Goal: Task Accomplishment & Management: Manage account settings

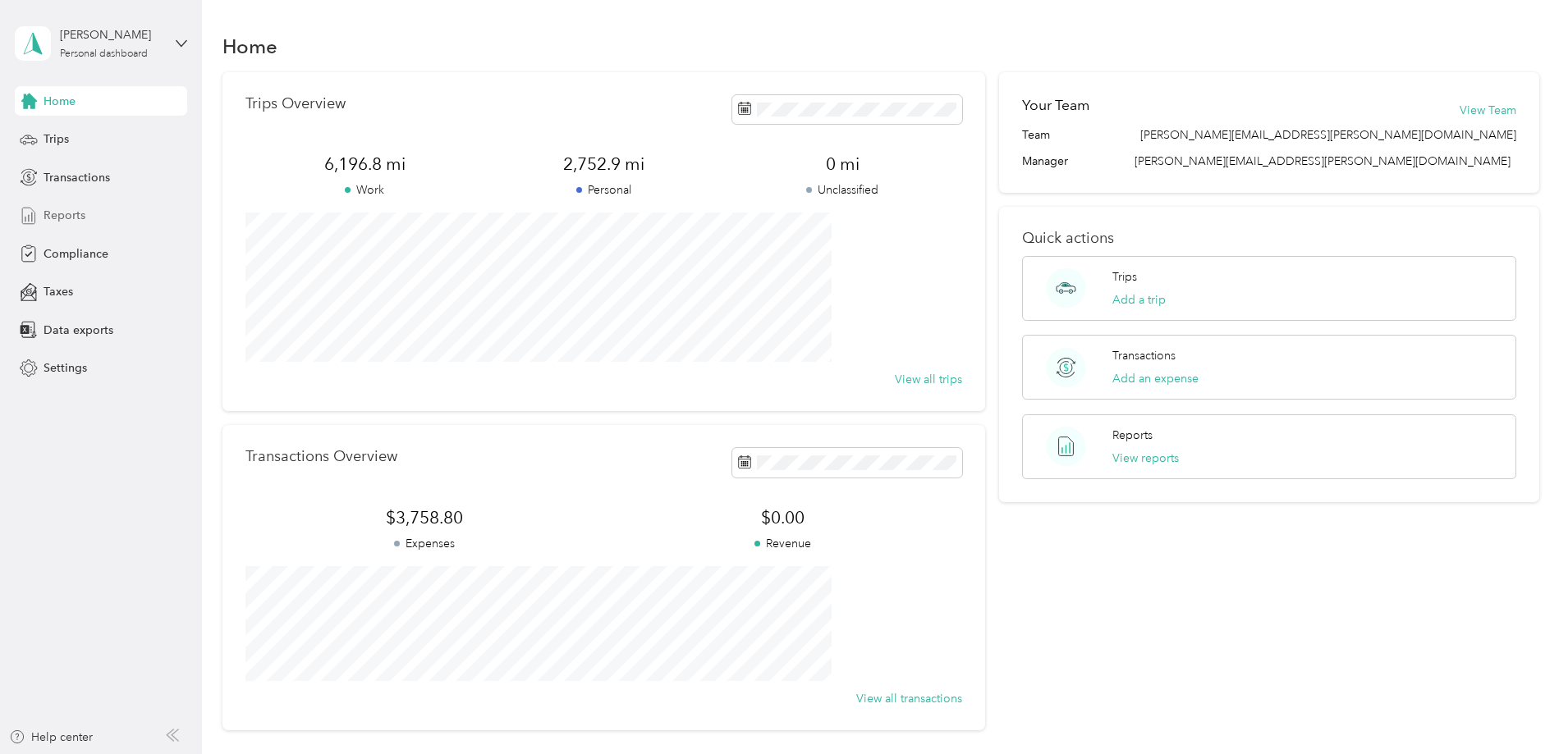
click at [78, 213] on span "Reports" at bounding box center [64, 215] width 42 height 17
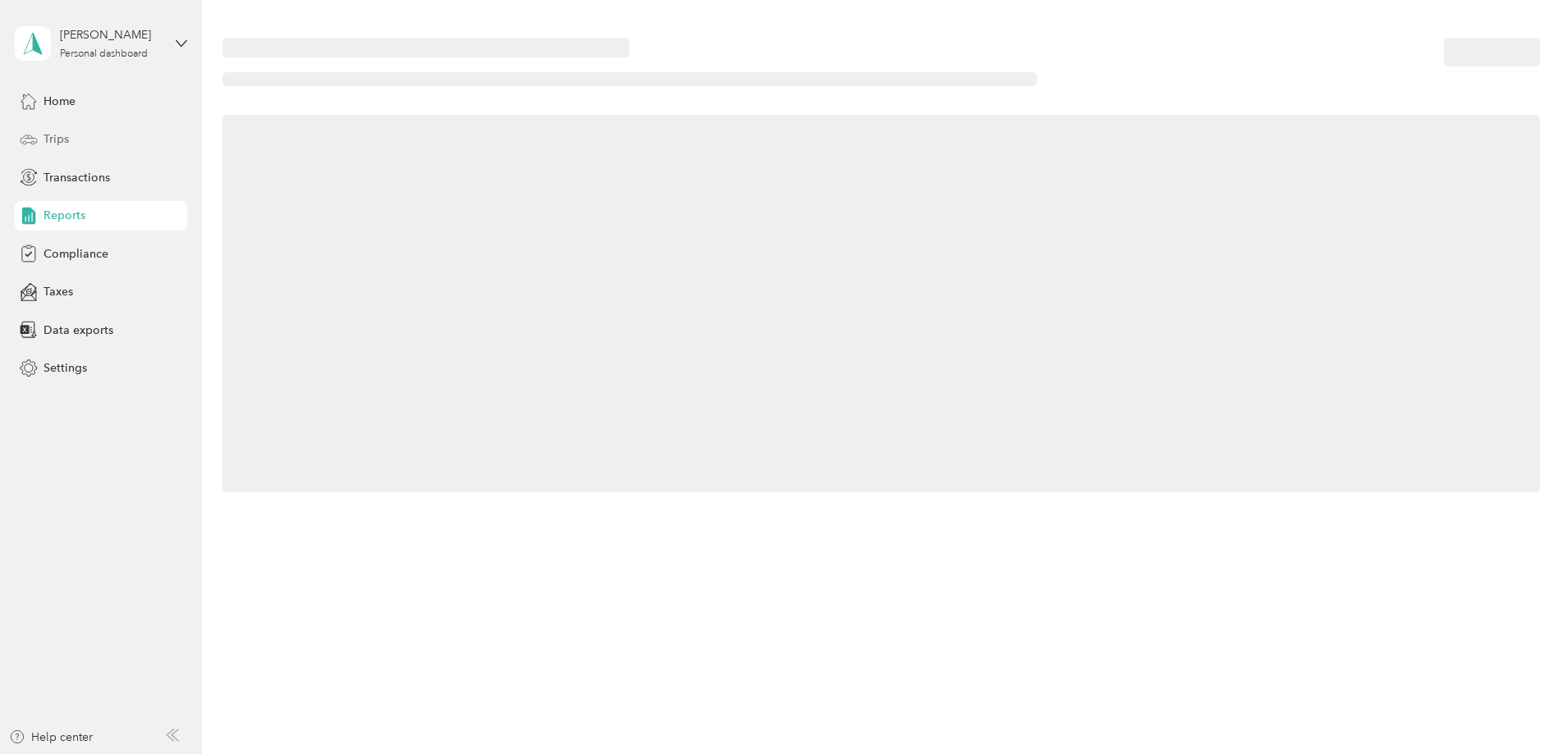
click at [86, 140] on div "Trips" at bounding box center [101, 139] width 172 height 29
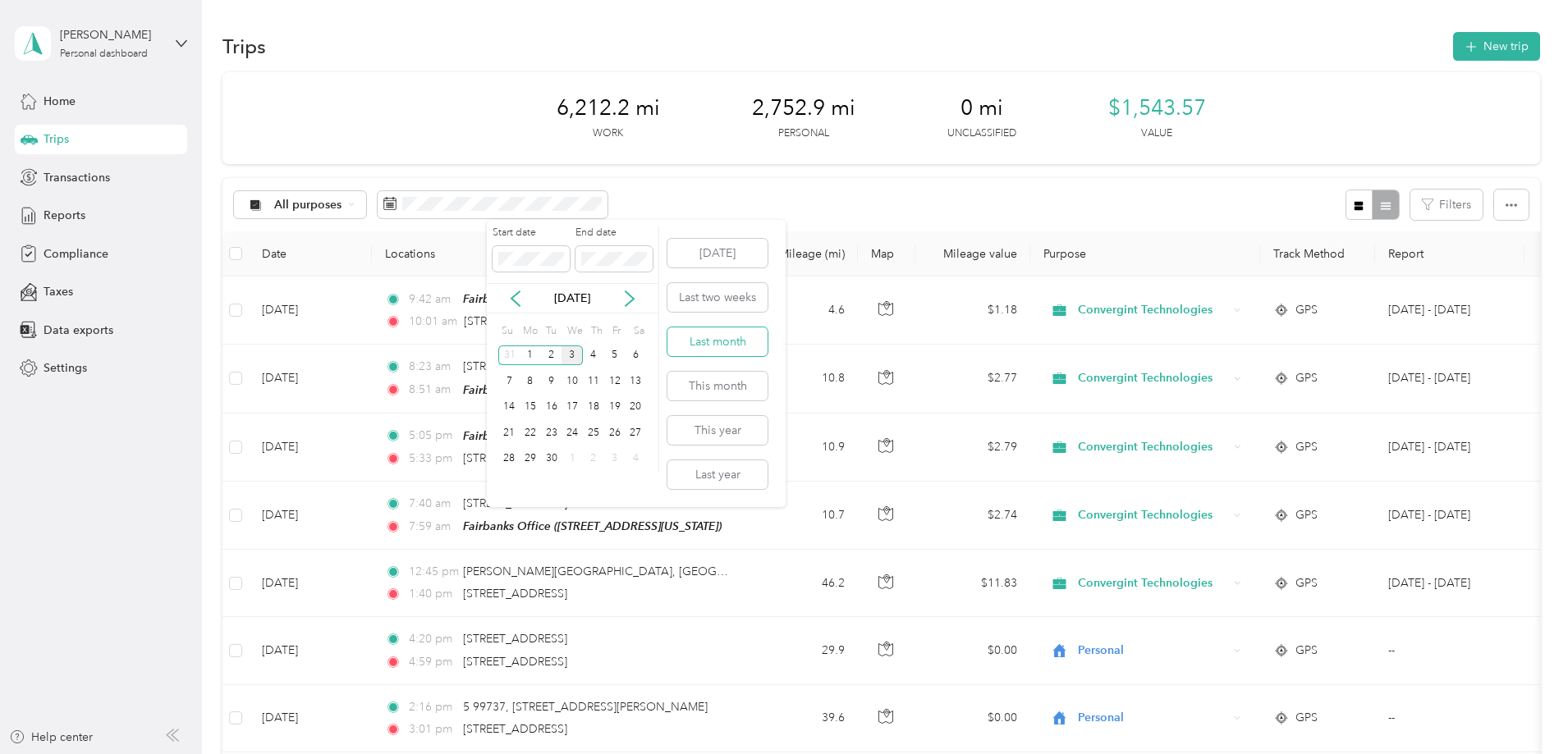
click at [717, 329] on button "Last month" at bounding box center [717, 341] width 100 height 28
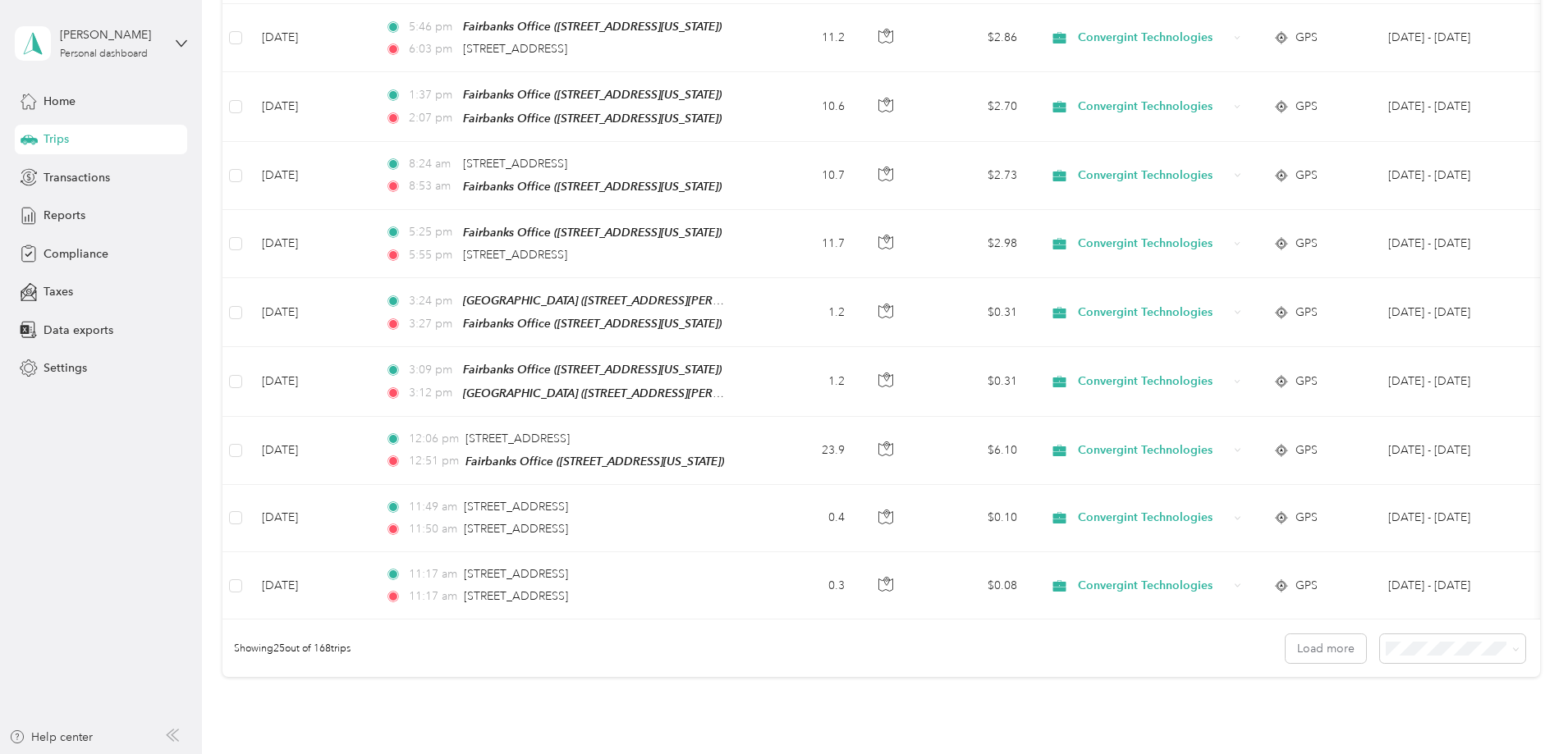
scroll to position [1396, 0]
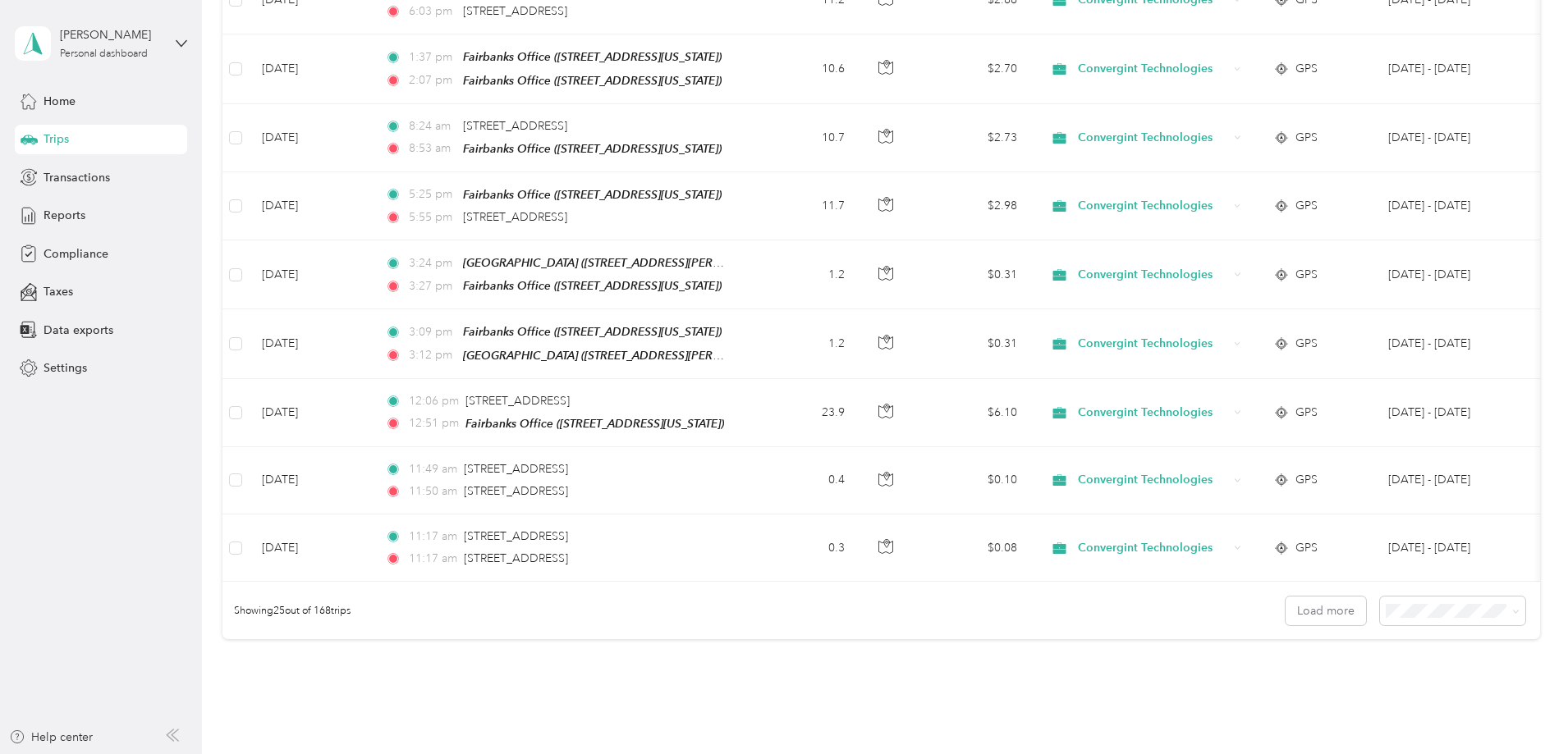
click at [1316, 704] on div "100 per load" at bounding box center [1339, 697] width 122 height 17
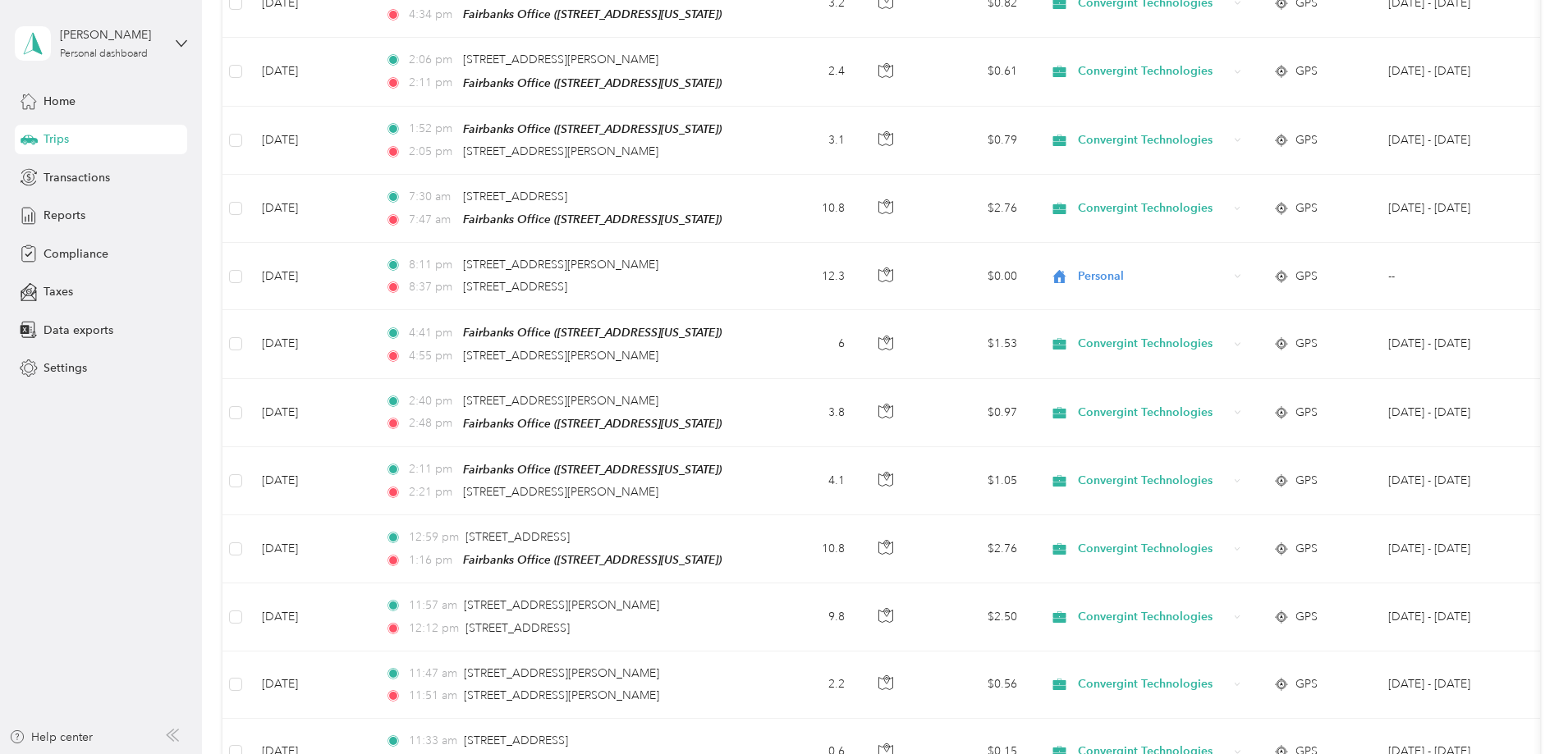
scroll to position [6570, 0]
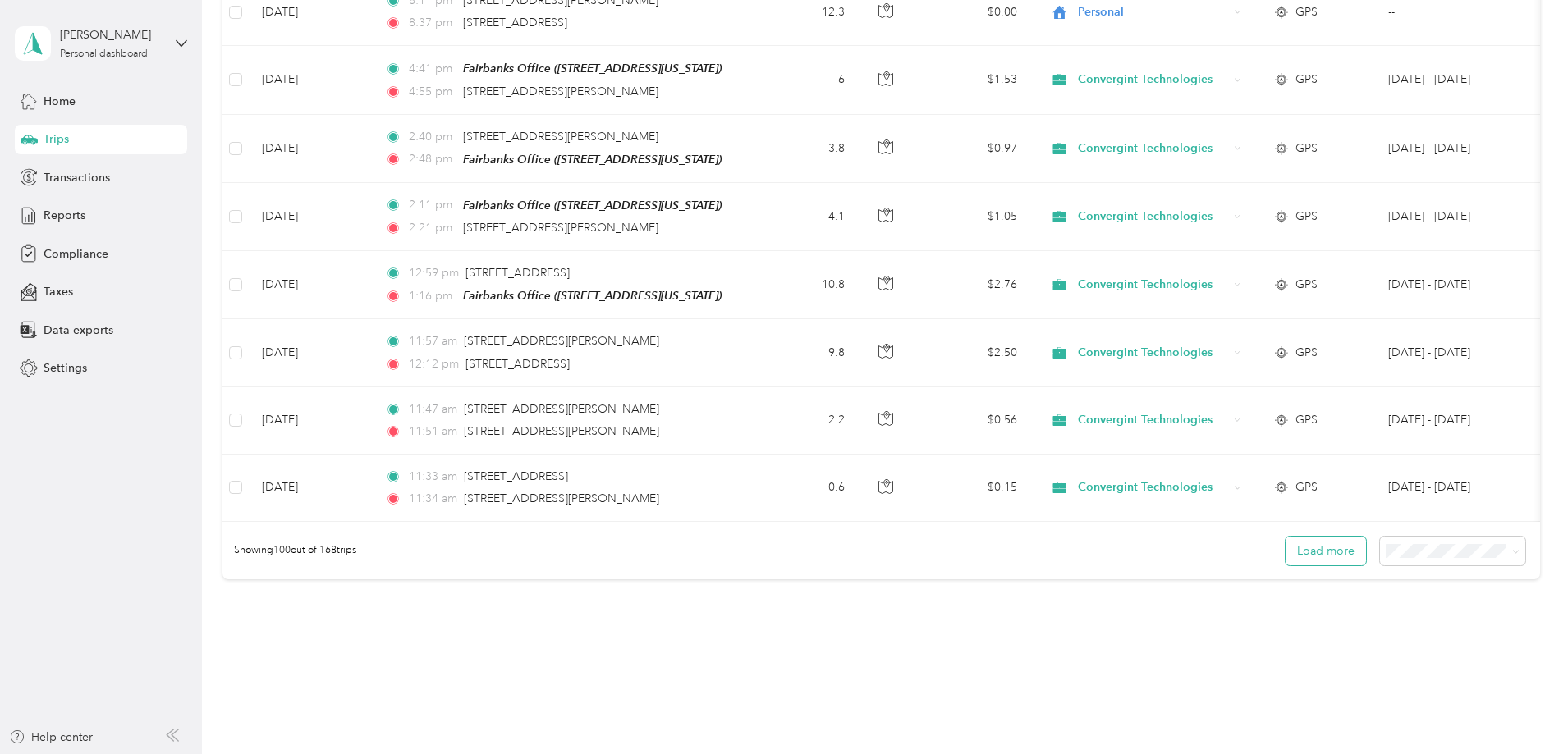
click at [1285, 537] on button "Load more" at bounding box center [1325, 551] width 80 height 28
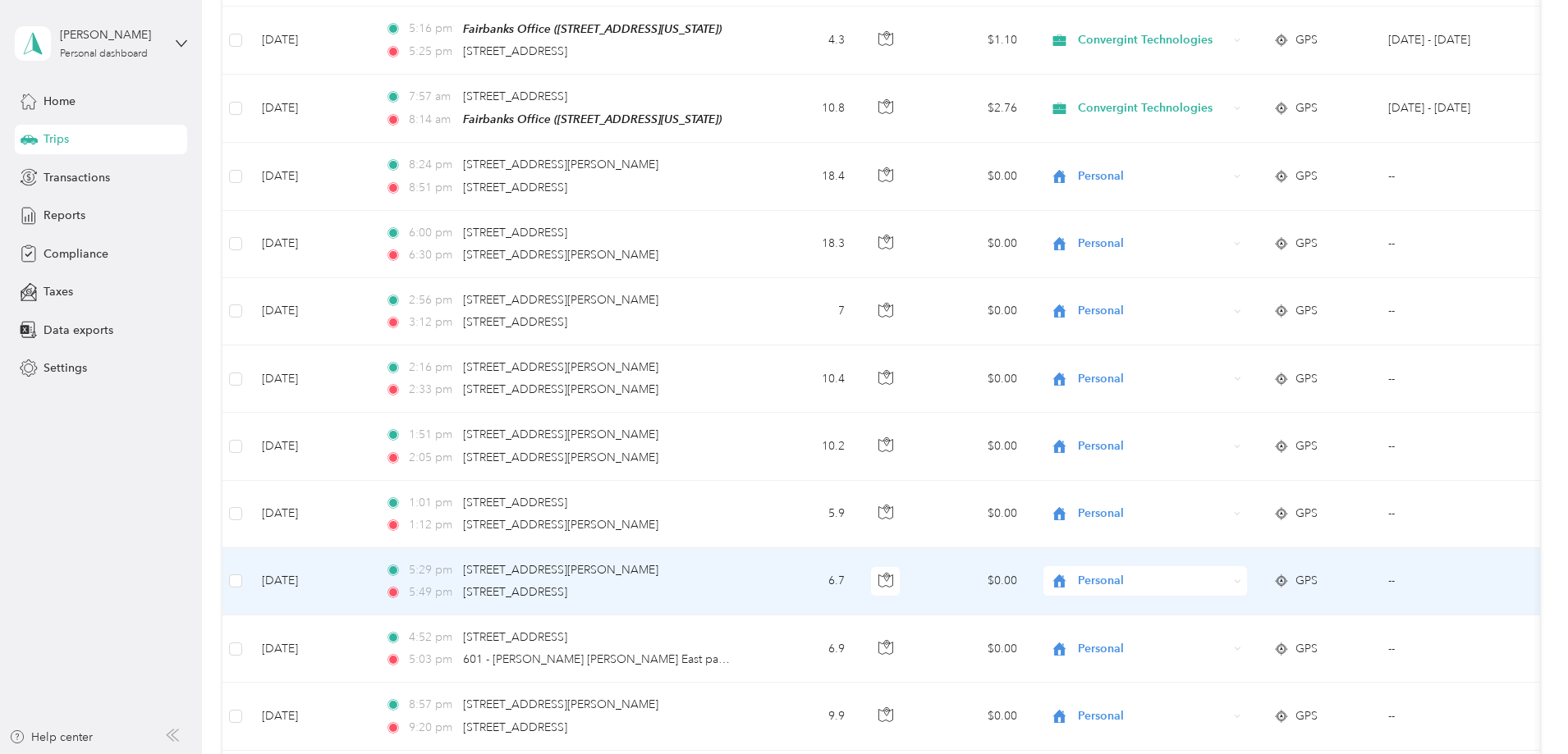
scroll to position [7391, 0]
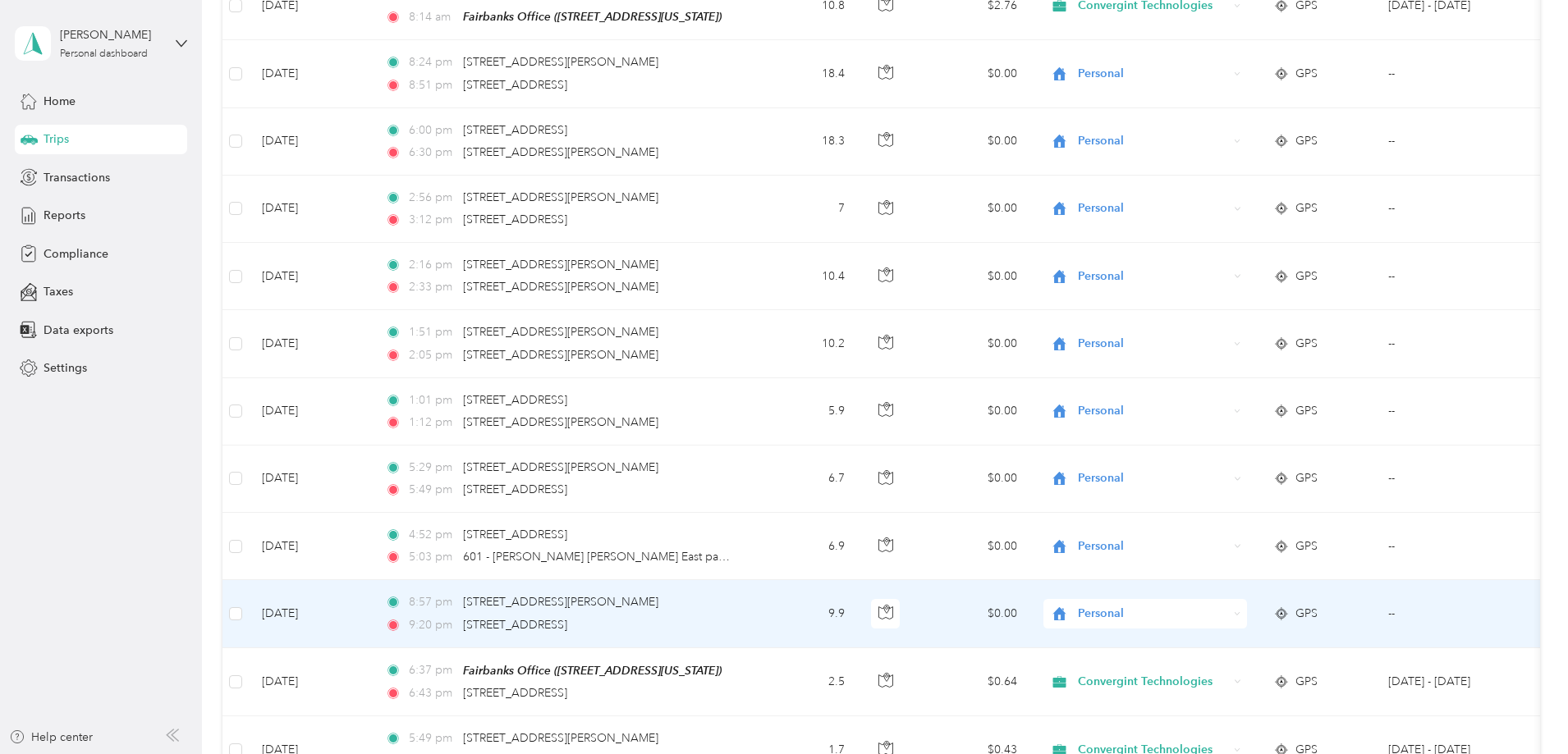
click at [1228, 605] on span "Personal" at bounding box center [1153, 613] width 150 height 18
click at [1256, 573] on span "Convergint Technologies" at bounding box center [1269, 577] width 152 height 17
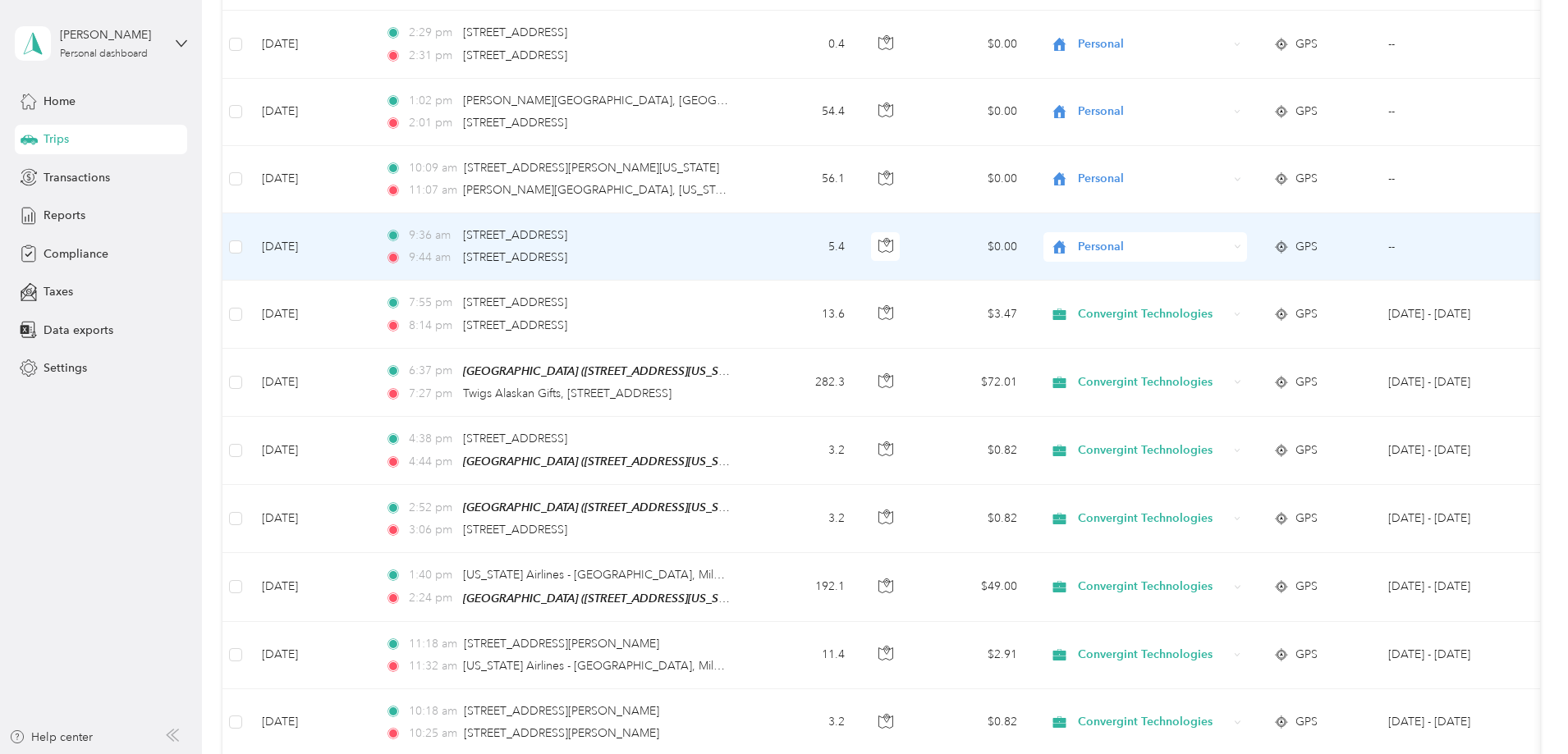
scroll to position [11002, 0]
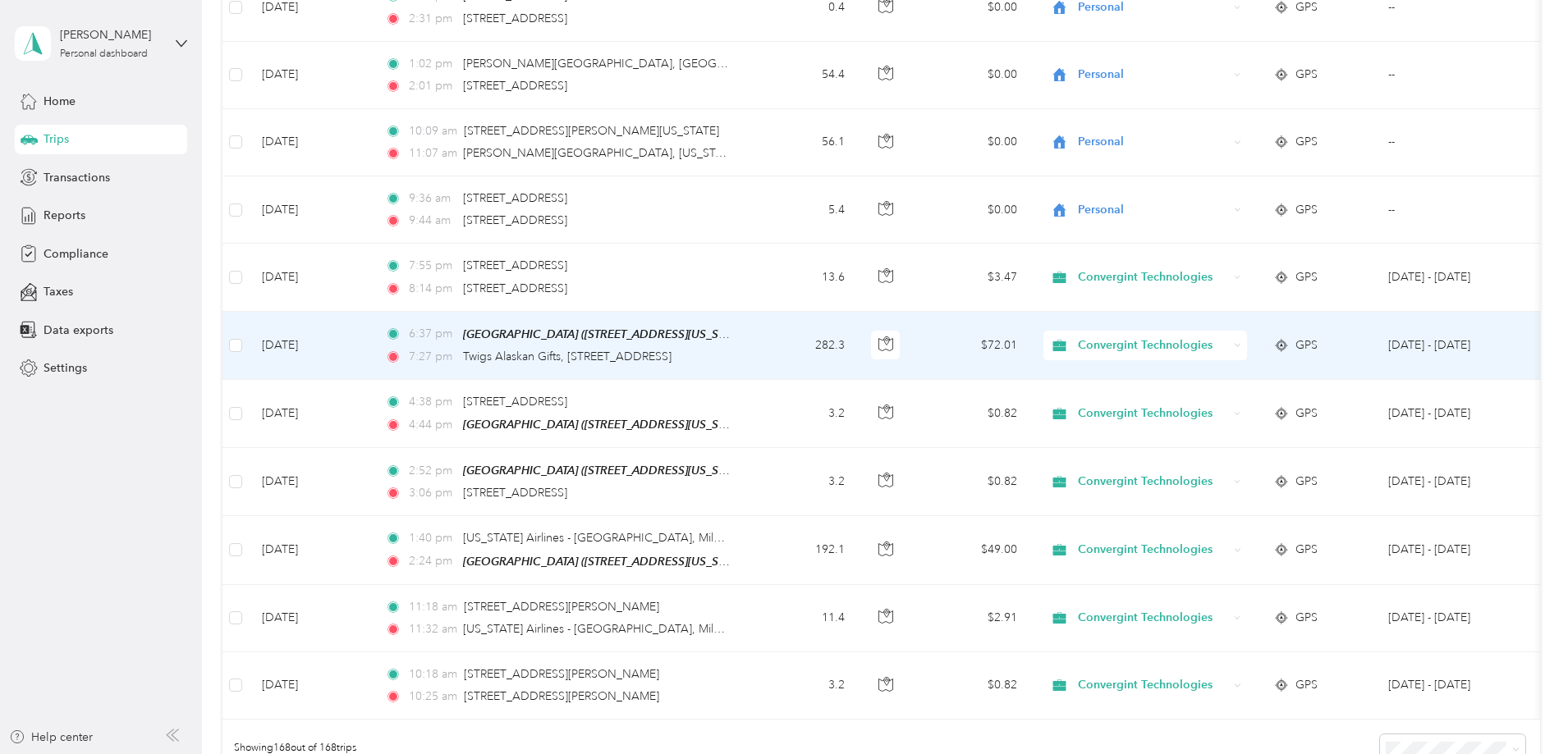
click at [1215, 337] on span "Convergint Technologies" at bounding box center [1153, 346] width 150 height 18
click at [1030, 312] on td "$72.01" at bounding box center [972, 346] width 115 height 68
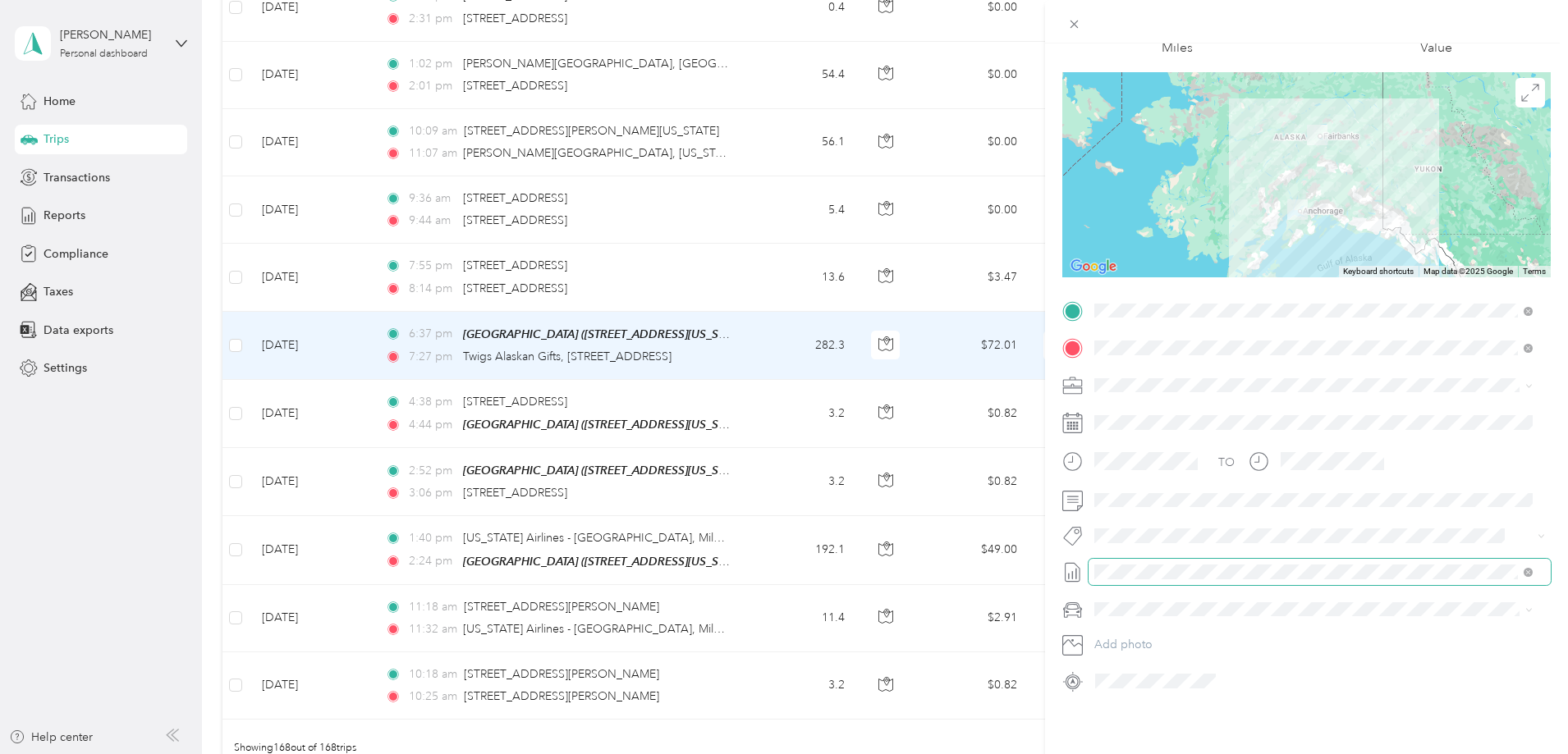
scroll to position [108, 0]
click at [988, 669] on div "Trip details Save This trip cannot be edited because it is either under review,…" at bounding box center [784, 377] width 1568 height 754
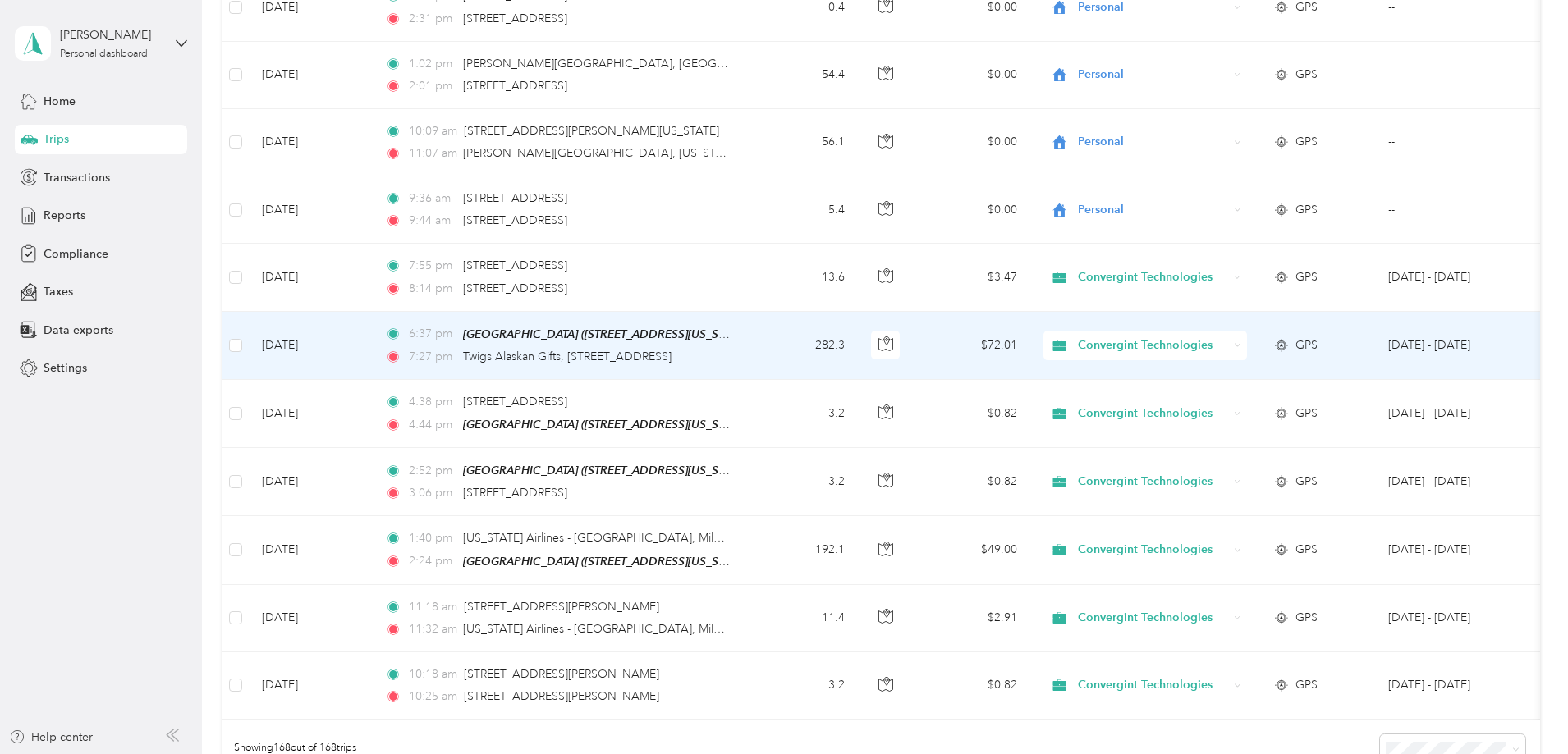
click at [1170, 337] on span "Convergint Technologies" at bounding box center [1138, 346] width 179 height 18
click at [1199, 303] on span "Personal" at bounding box center [1270, 302] width 155 height 17
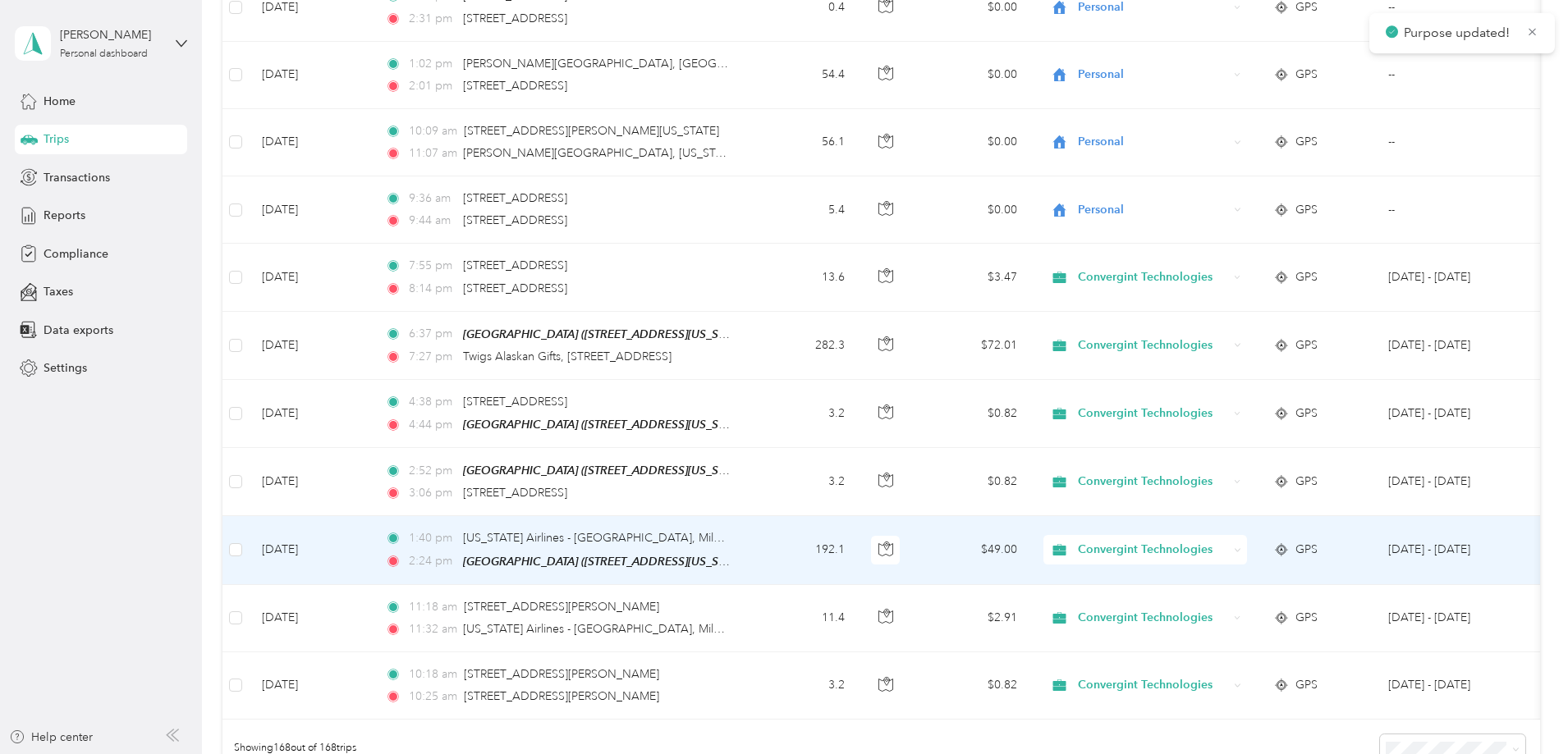
click at [1204, 541] on span "Convergint Technologies" at bounding box center [1153, 550] width 150 height 18
click at [1206, 508] on span "Personal" at bounding box center [1270, 506] width 155 height 17
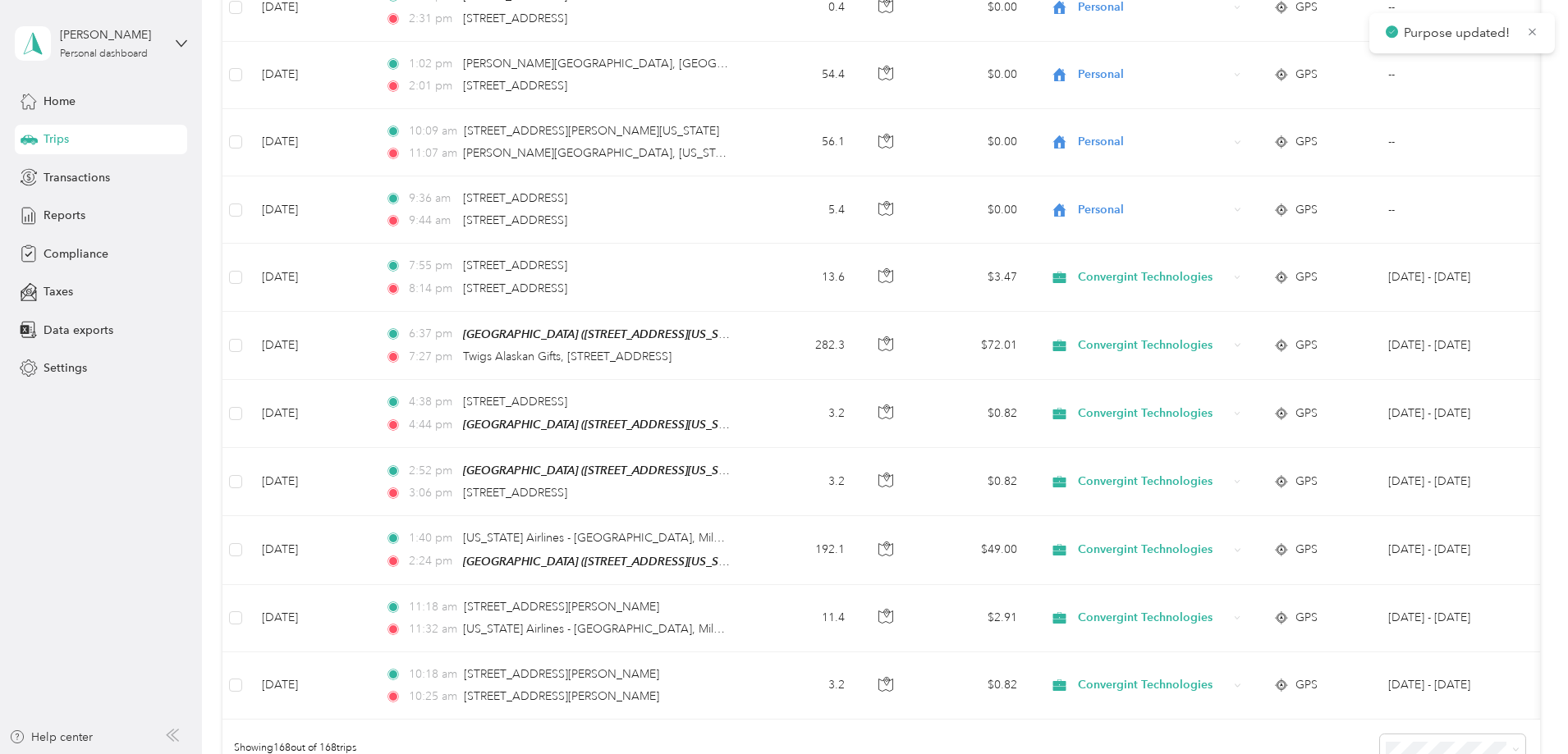
click at [1131, 720] on div "Showing 168 out of 168 trips" at bounding box center [881, 748] width 1317 height 57
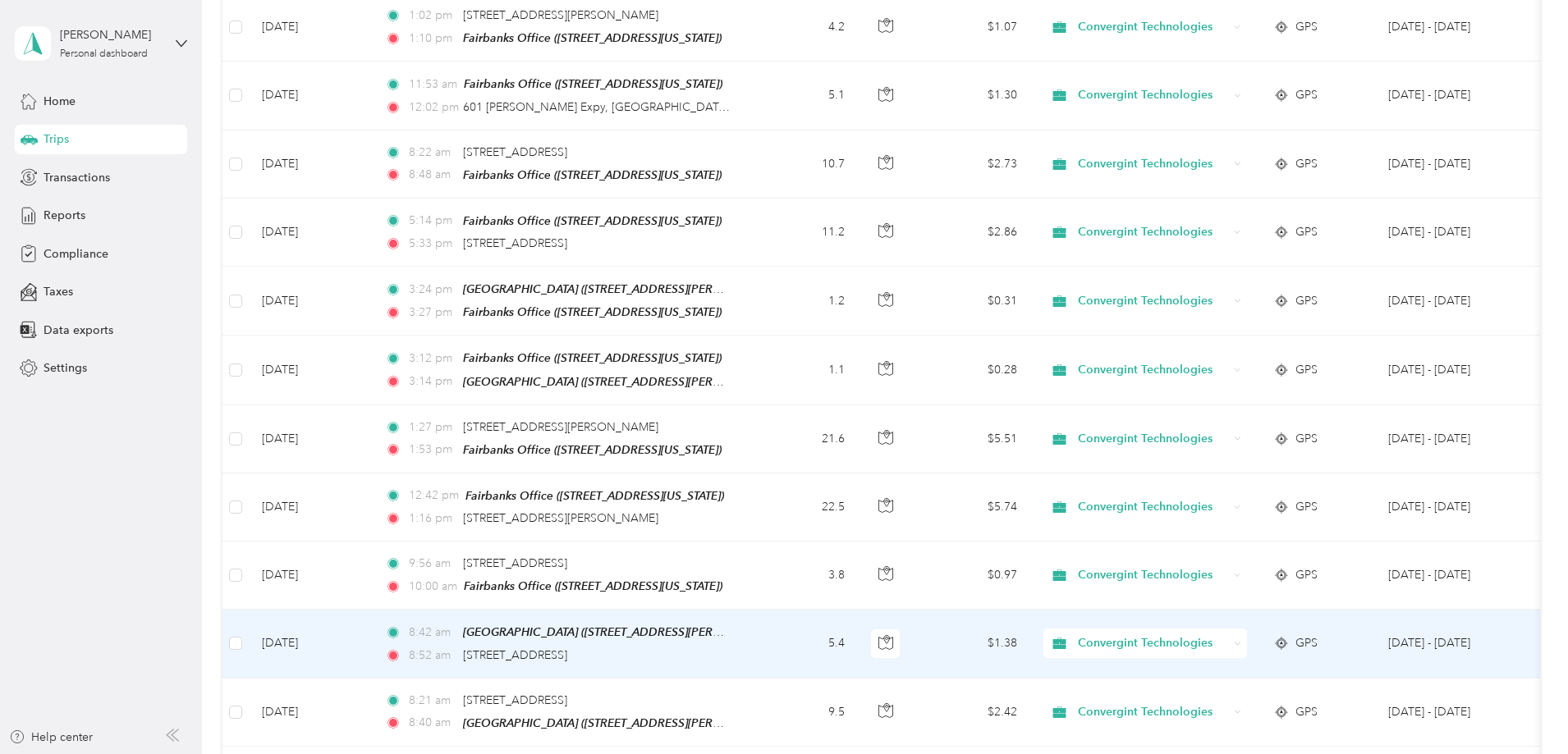
scroll to position [1722, 0]
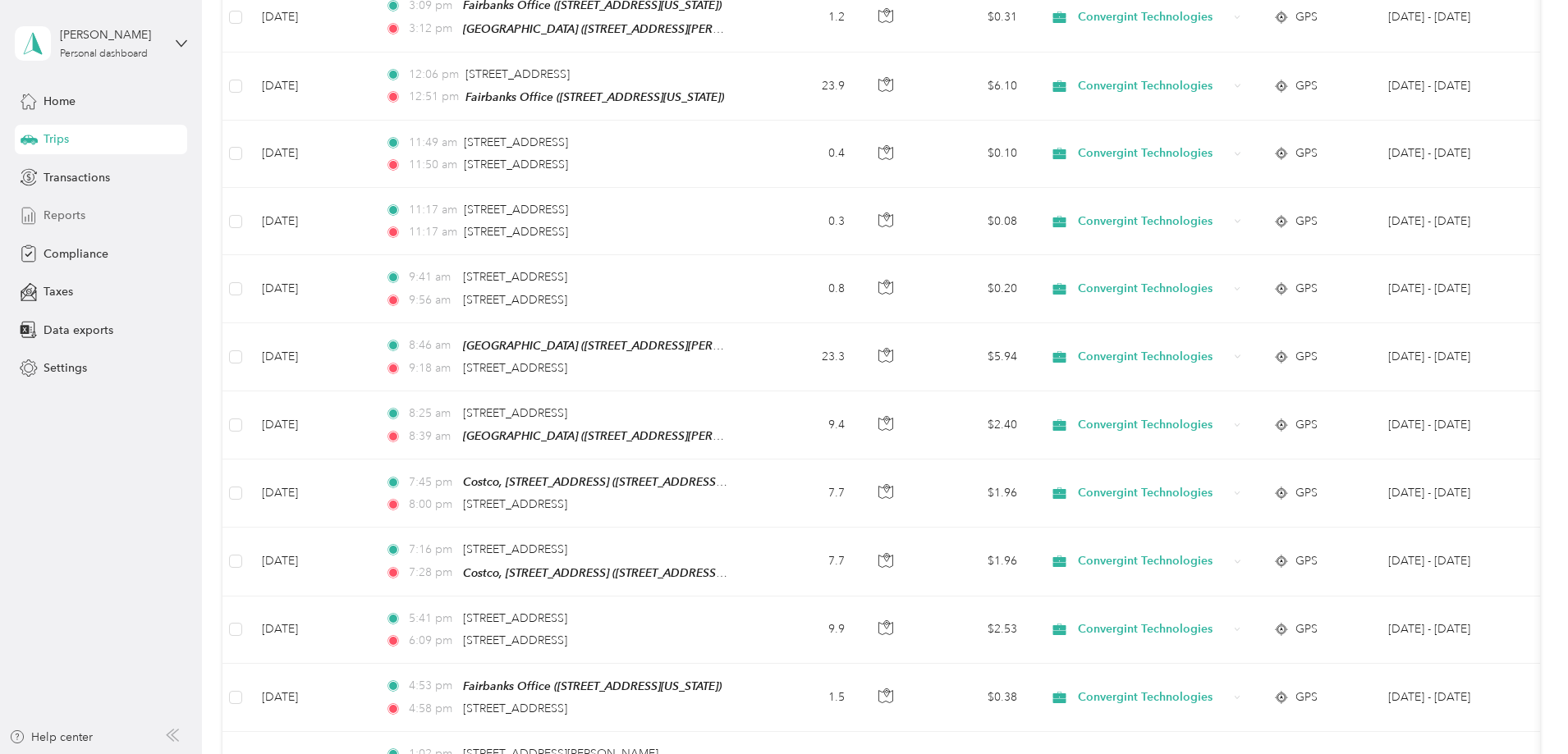
click at [87, 215] on div "Reports" at bounding box center [101, 215] width 172 height 29
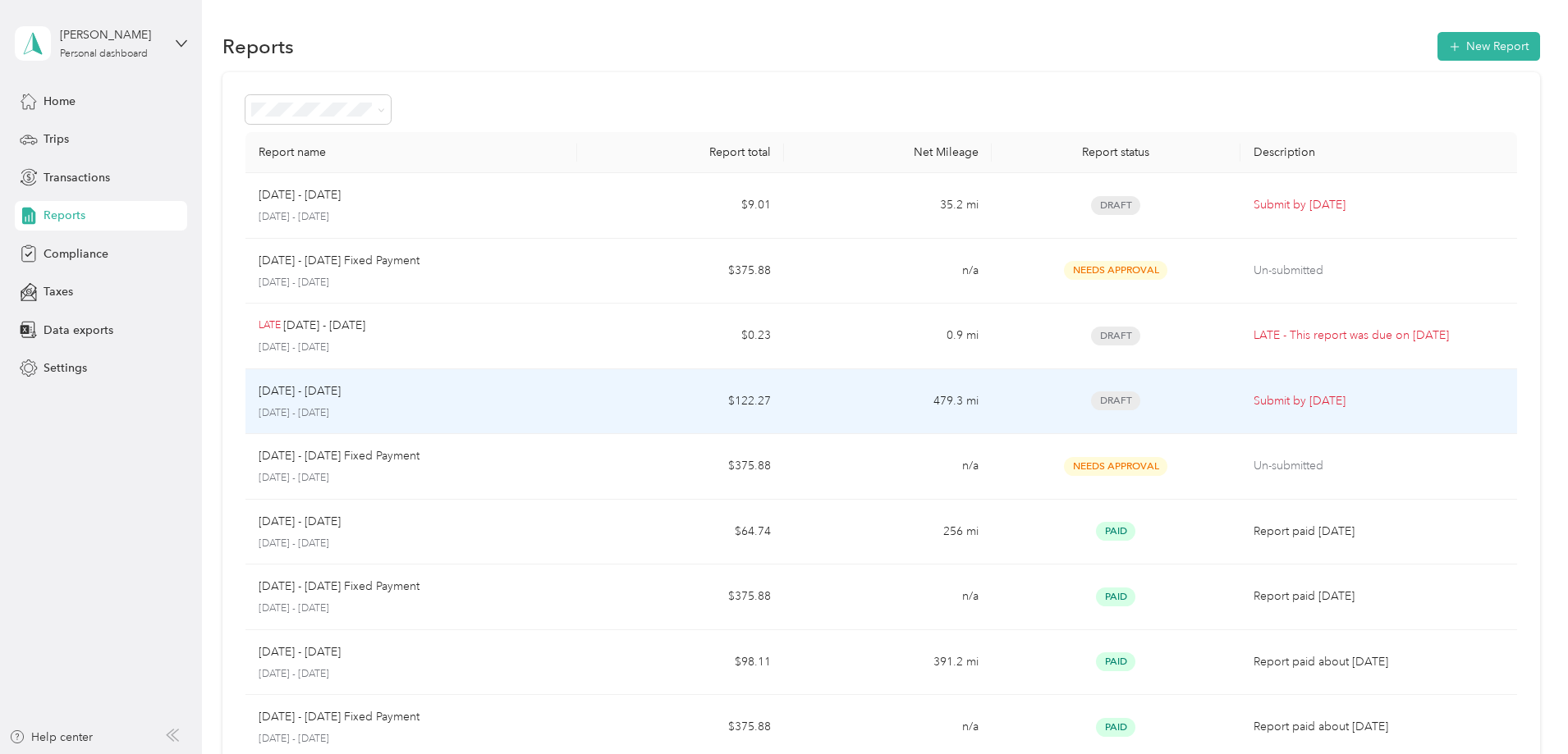
click at [879, 397] on td "479.3 mi" at bounding box center [887, 402] width 207 height 65
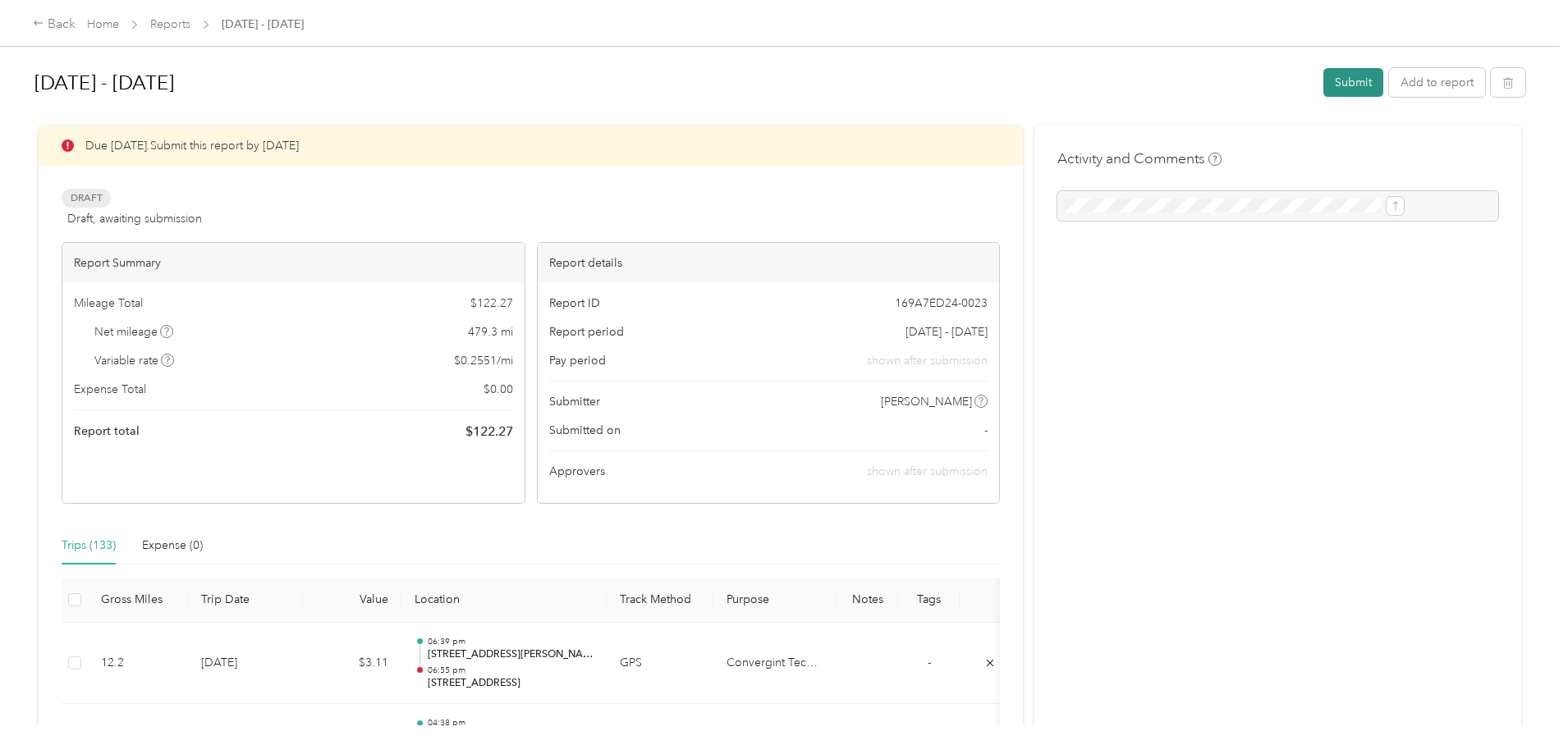
click at [1323, 87] on button "Submit" at bounding box center [1353, 82] width 60 height 28
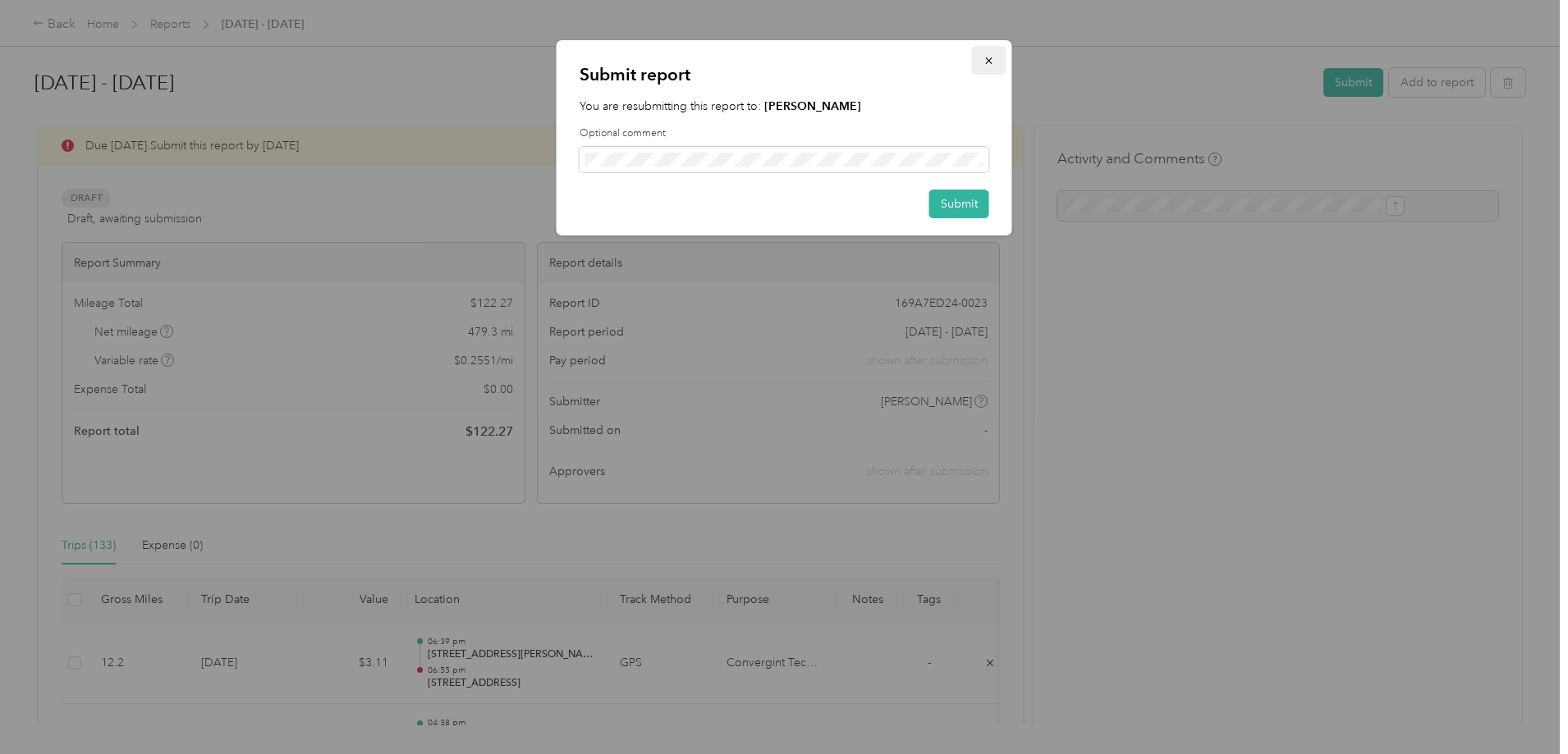
drag, startPoint x: 980, startPoint y: 208, endPoint x: 982, endPoint y: 57, distance: 151.0
click at [982, 57] on div "Submit report You are resubmitting this report to: [PERSON_NAME] Optional comme…" at bounding box center [784, 137] width 455 height 195
click at [983, 57] on icon "button" at bounding box center [988, 60] width 11 height 11
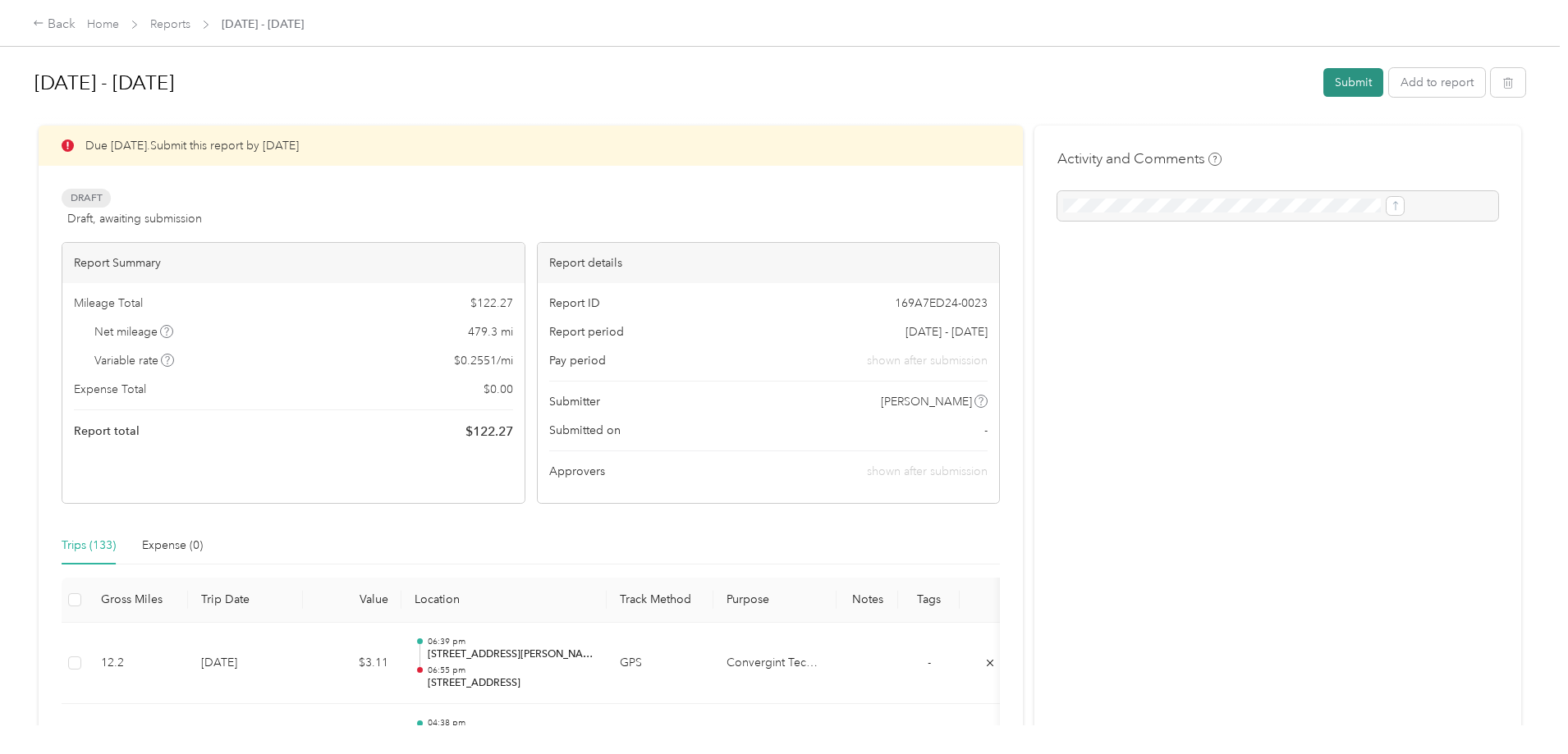
click at [1323, 83] on button "Submit" at bounding box center [1353, 82] width 60 height 28
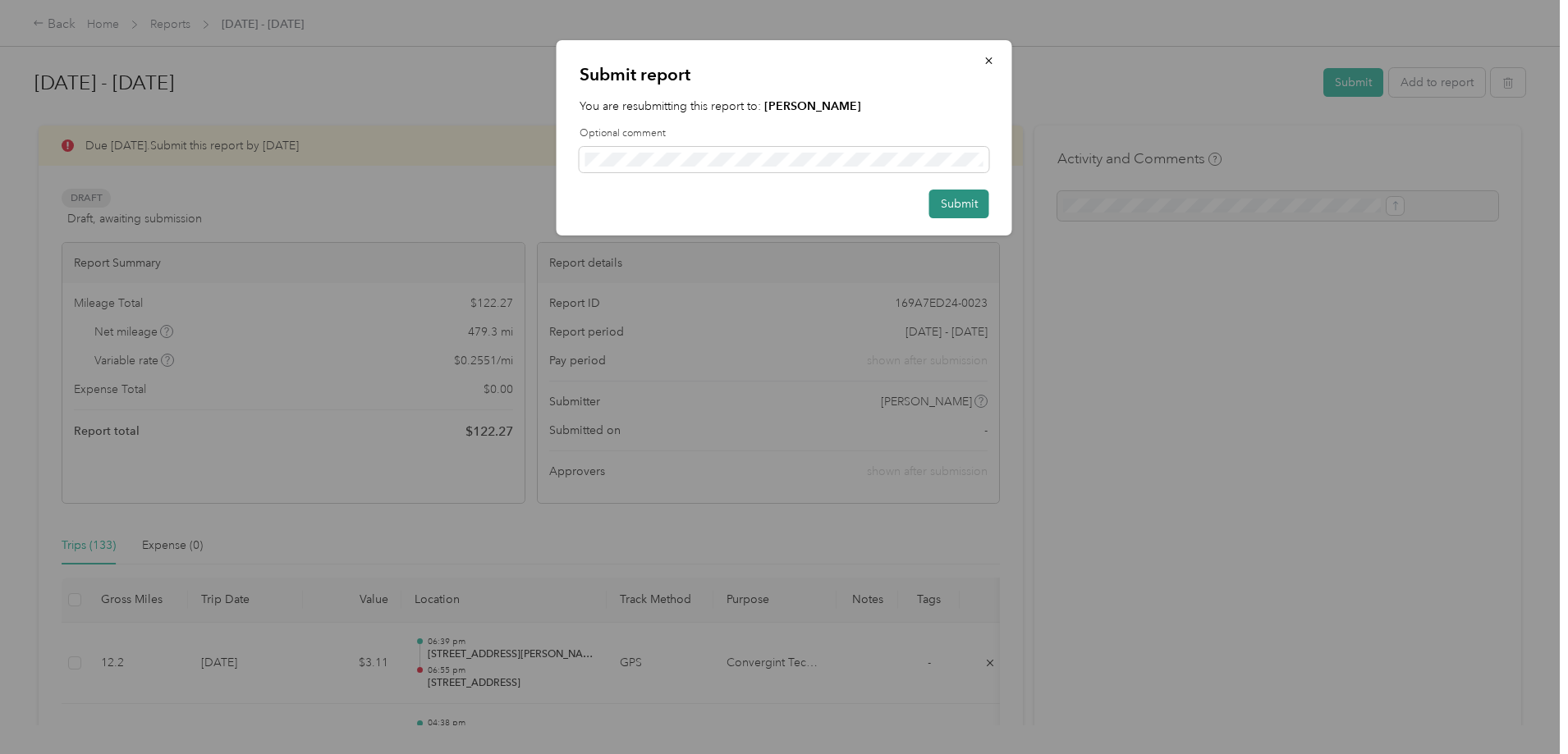
click at [975, 201] on button "Submit" at bounding box center [959, 203] width 60 height 28
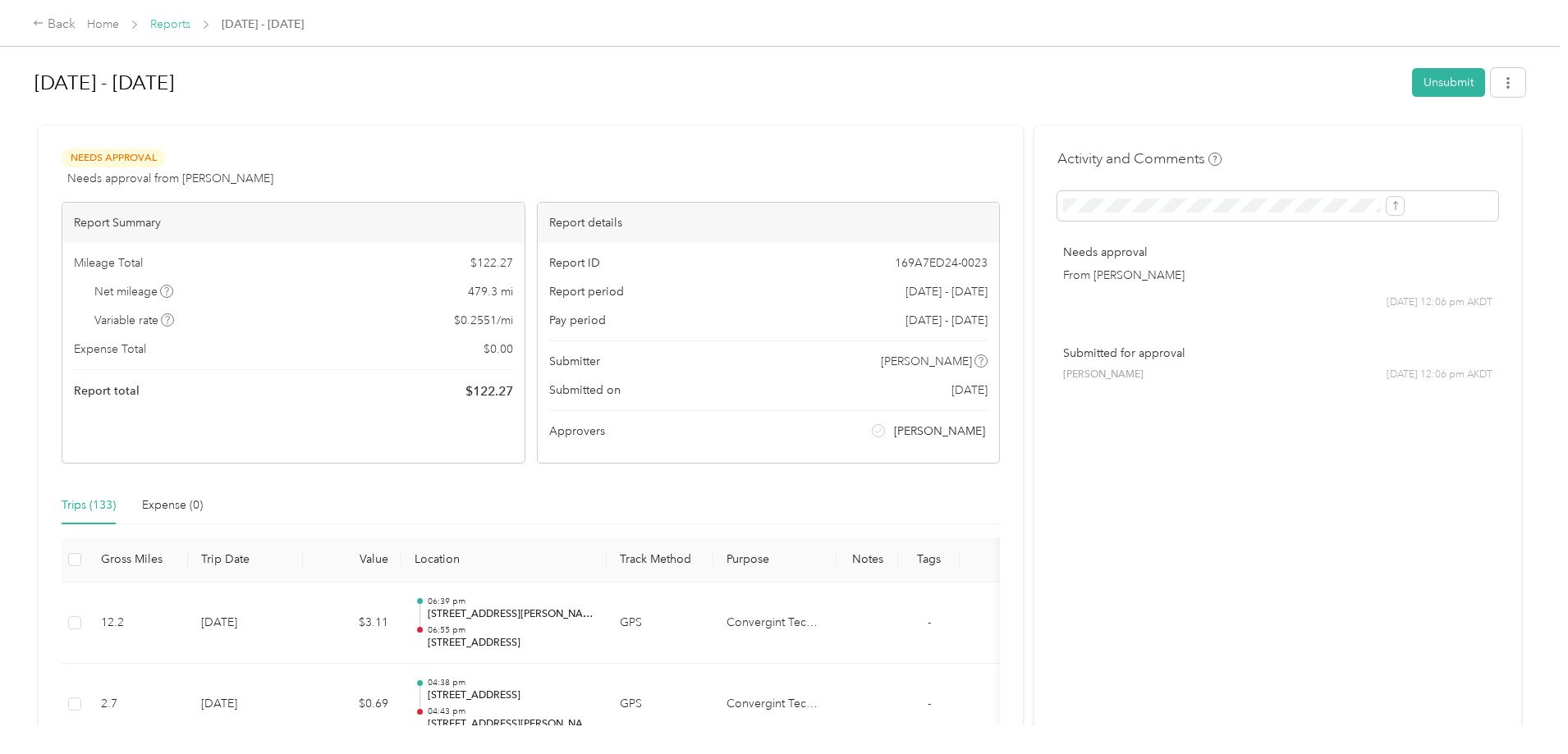
click at [190, 27] on link "Reports" at bounding box center [170, 24] width 40 height 14
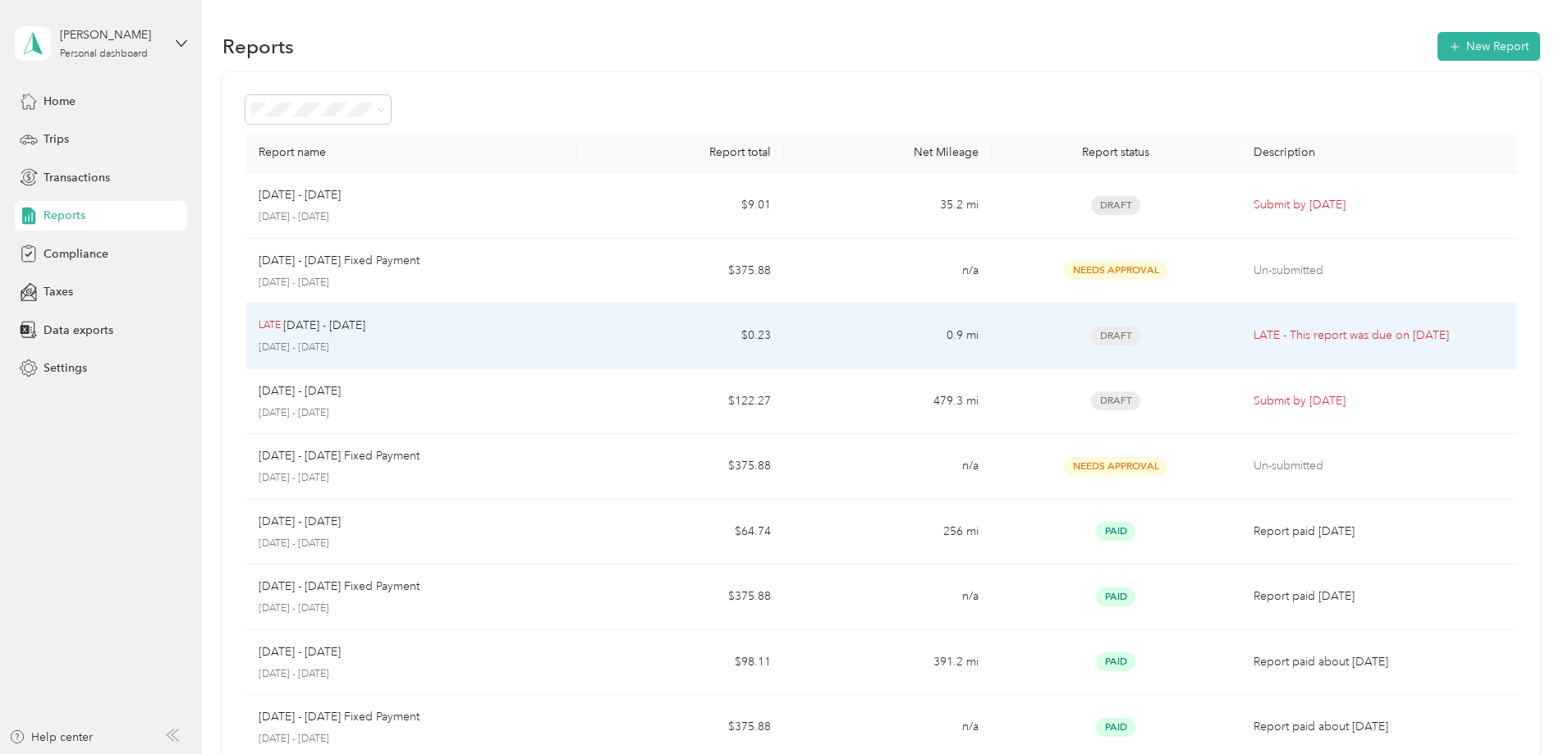
click at [841, 324] on td "0.9 mi" at bounding box center [887, 337] width 207 height 65
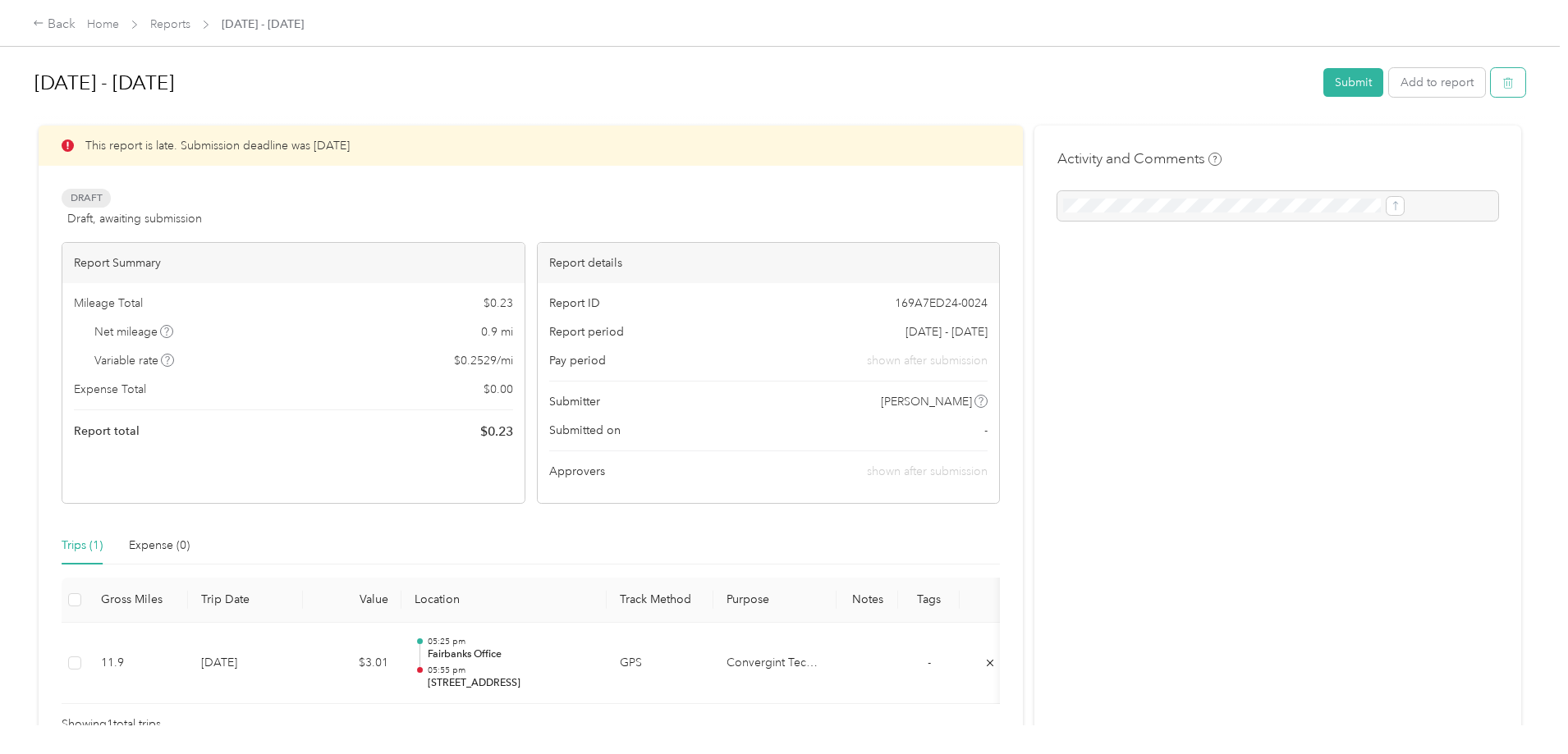
click at [1490, 90] on button "button" at bounding box center [1507, 82] width 34 height 28
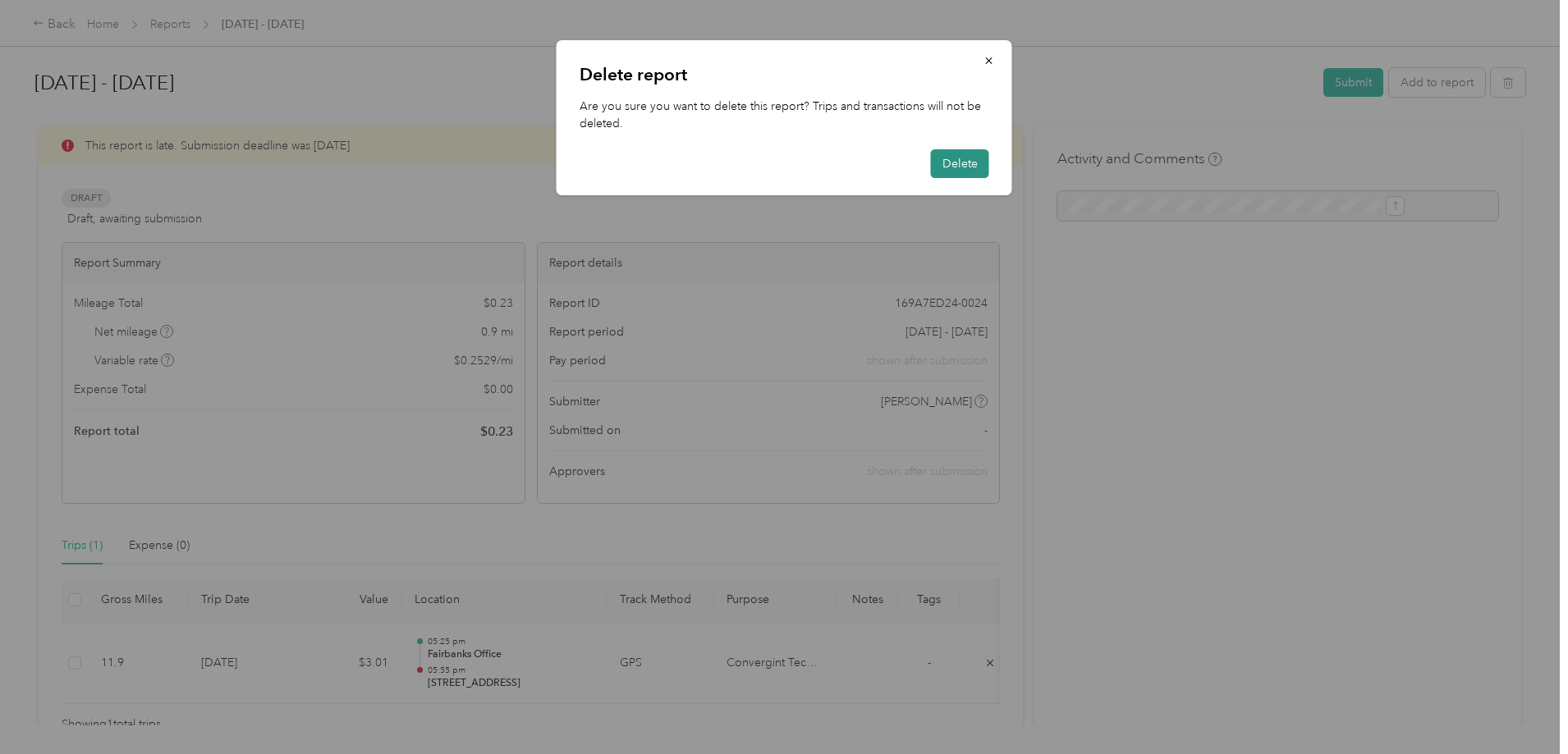
click at [964, 165] on button "Delete" at bounding box center [960, 164] width 58 height 28
